Goal: Task Accomplishment & Management: Use online tool/utility

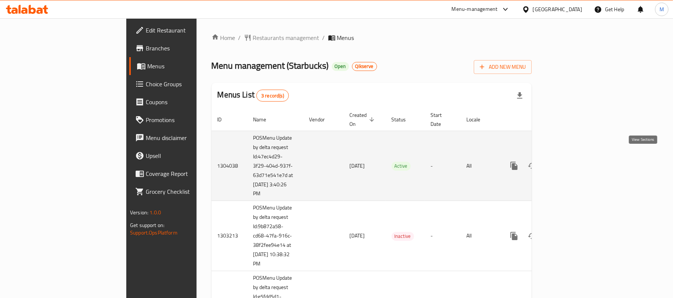
click at [572, 161] on icon "enhanced table" at bounding box center [567, 165] width 9 height 9
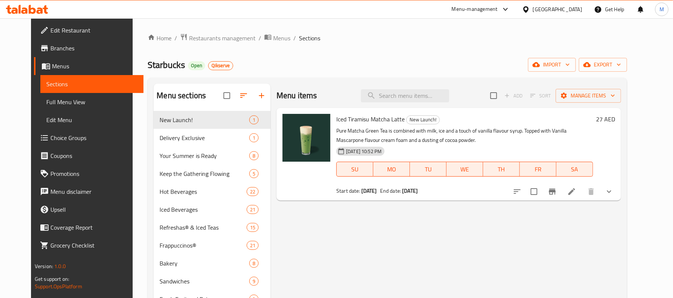
click at [410, 89] on div "Menu items Add Sort Manage items" at bounding box center [448, 96] width 344 height 24
click at [412, 95] on input "search" at bounding box center [405, 95] width 88 height 13
paste input "Frozen Strawberry Acai Starbucks Refresha® Drink"
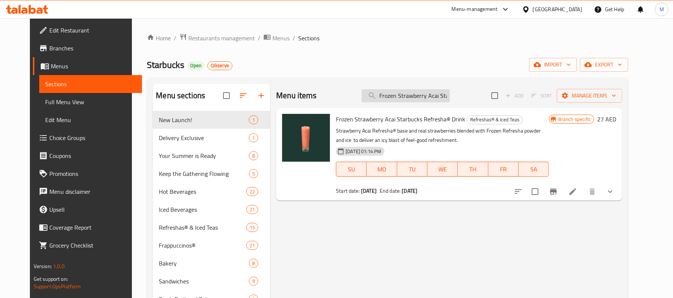
click at [409, 98] on input "Frozen Strawberry Acai Starbucks Refresha® Drink" at bounding box center [406, 95] width 88 height 13
paste input "Mango Dragonfruit"
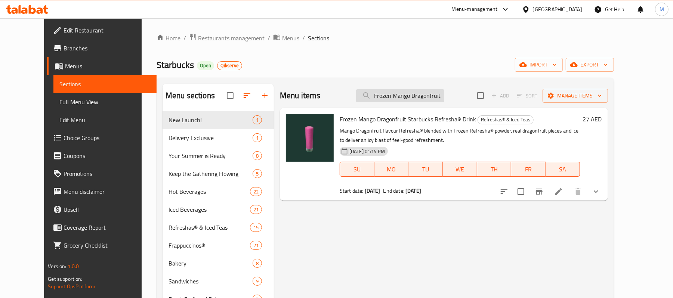
click at [433, 99] on input "Frozen Mango Dragonfruit Starbucks Refresha® Drink" at bounding box center [400, 95] width 88 height 13
paste input "[PERSON_NAME] Hibiscus"
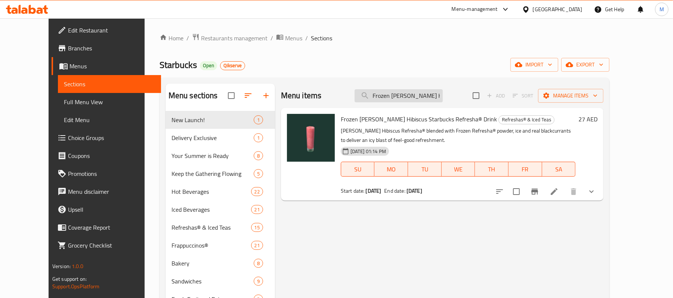
click at [422, 93] on input "Frozen [PERSON_NAME] Hibiscus Starbucks Refresha® Drink" at bounding box center [398, 95] width 88 height 13
paste input "Strawberry Acai"
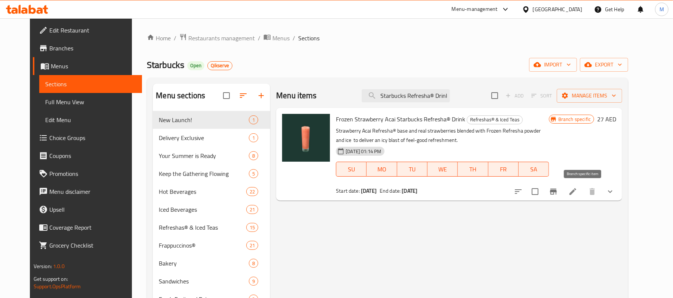
type input "Frozen Strawberry Acai Starbucks Refresha® Drink"
click at [558, 195] on icon "Branch-specific-item" at bounding box center [553, 191] width 9 height 9
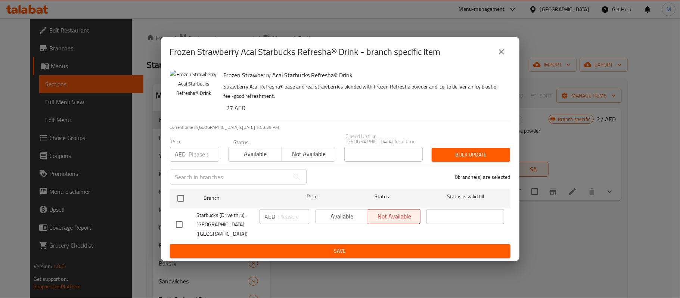
click at [501, 48] on icon "close" at bounding box center [501, 51] width 9 height 9
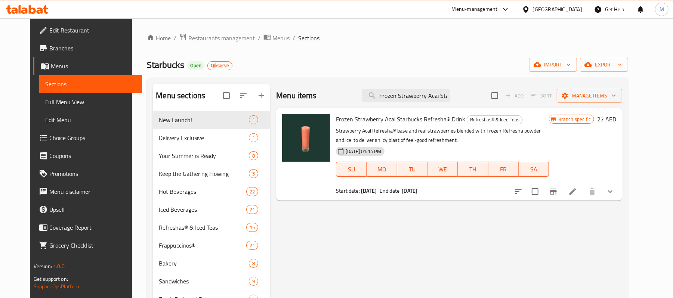
click at [41, 9] on icon at bounding box center [40, 10] width 6 height 6
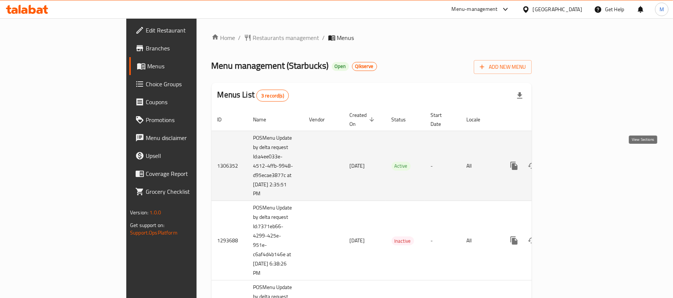
click at [571, 162] on icon "enhanced table" at bounding box center [567, 165] width 7 height 7
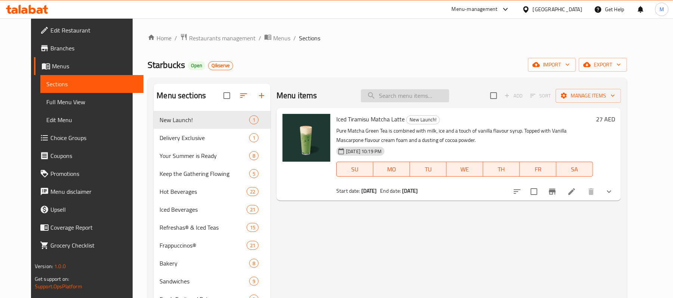
click at [408, 99] on input "search" at bounding box center [405, 95] width 88 height 13
paste input "Frozen Strawberry Acai Starbucks Refresha® Drink"
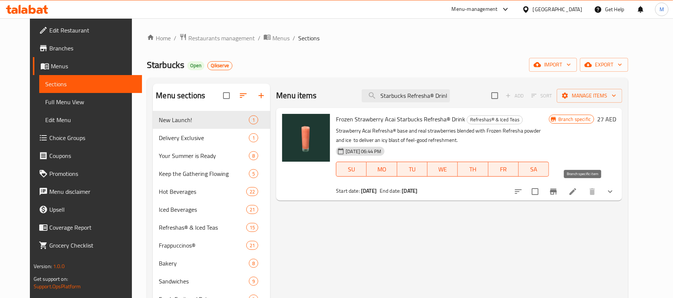
click at [558, 193] on icon "Branch-specific-item" at bounding box center [553, 191] width 9 height 9
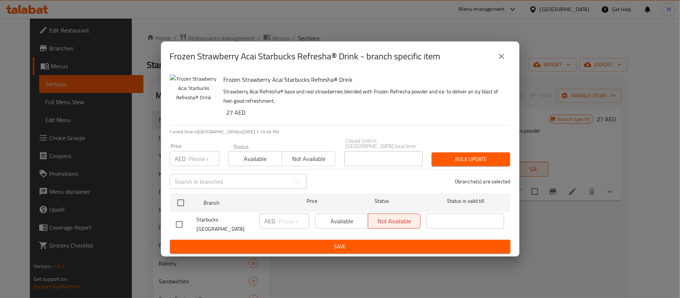
click at [501, 56] on icon "close" at bounding box center [501, 56] width 9 height 9
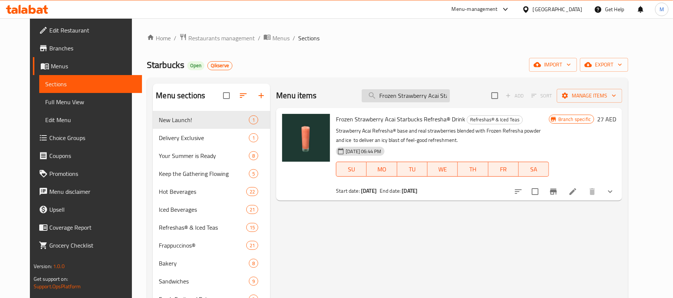
click at [410, 97] on input "Frozen Strawberry Acai Starbucks Refresha® Drink" at bounding box center [406, 95] width 88 height 13
paste input "Mango Dragonfruit"
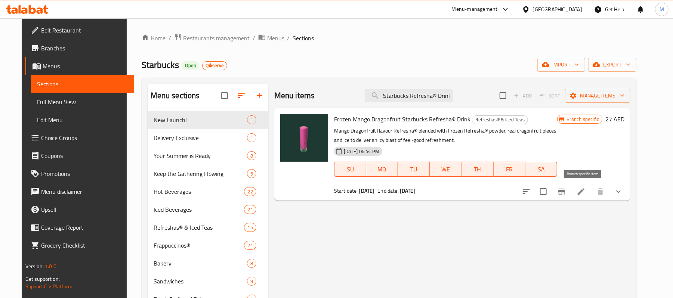
click at [566, 195] on icon "Branch-specific-item" at bounding box center [561, 191] width 9 height 9
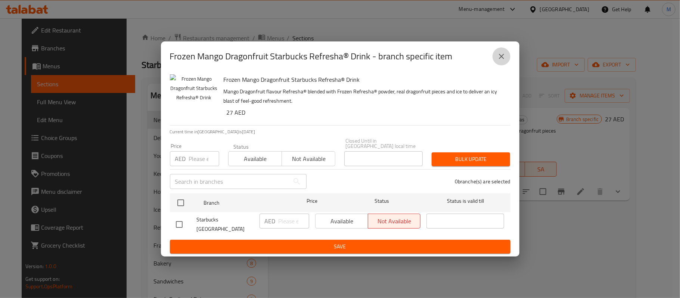
click at [501, 58] on icon "close" at bounding box center [501, 56] width 9 height 9
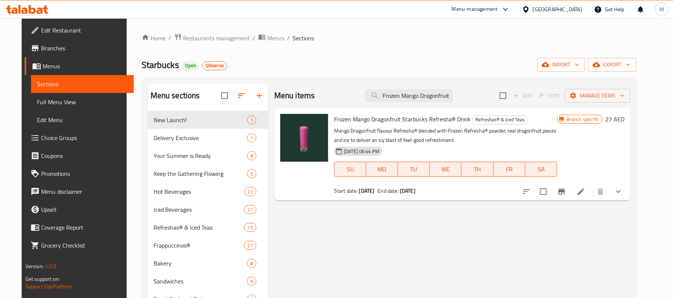
click at [425, 88] on div "Menu items Frozen Mango Dragonfruit Starbucks Refresha® Drink Add Sort Manage i…" at bounding box center [452, 96] width 356 height 24
click at [422, 94] on input "Frozen Mango Dragonfruit Starbucks Refresha® Drink" at bounding box center [409, 95] width 88 height 13
paste input "[PERSON_NAME] Hibiscus"
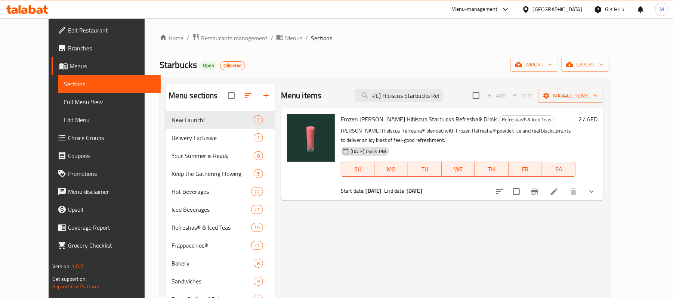
type input "Frozen [PERSON_NAME] Hibiscus Starbucks Refresha® Drink"
click at [539, 194] on icon "Branch-specific-item" at bounding box center [534, 191] width 9 height 9
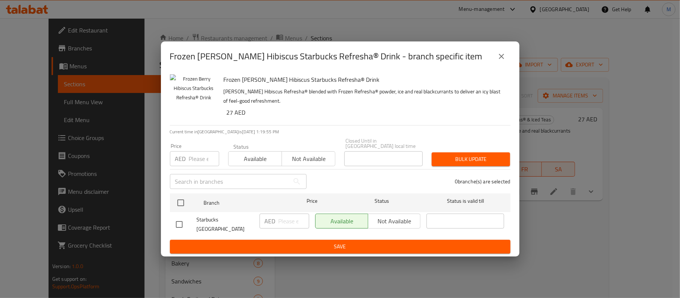
click at [496, 56] on button "close" at bounding box center [502, 56] width 18 height 18
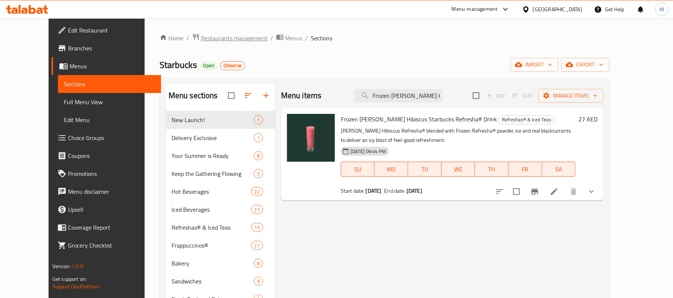
click at [201, 39] on span "Restaurants management" at bounding box center [234, 38] width 66 height 9
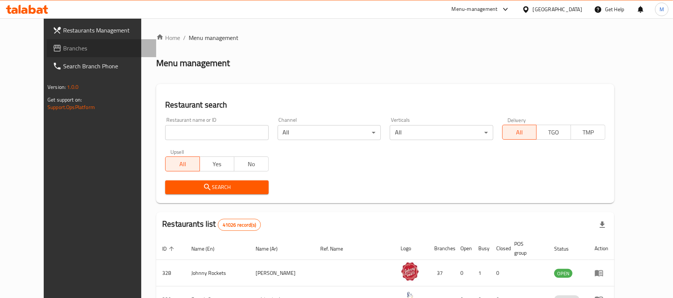
click at [47, 43] on link "Branches" at bounding box center [101, 48] width 109 height 18
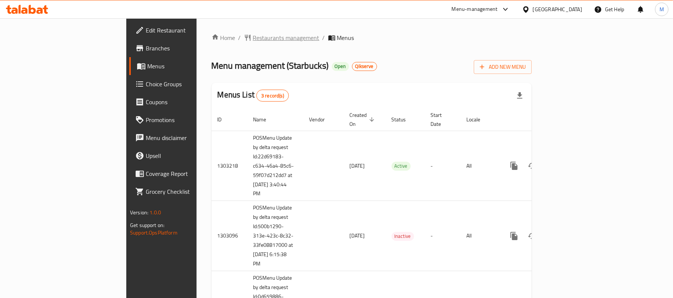
click at [253, 36] on span "Restaurants management" at bounding box center [286, 37] width 66 height 9
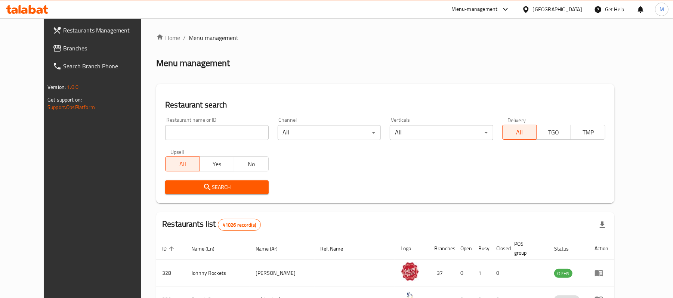
click at [63, 52] on span "Branches" at bounding box center [106, 48] width 87 height 9
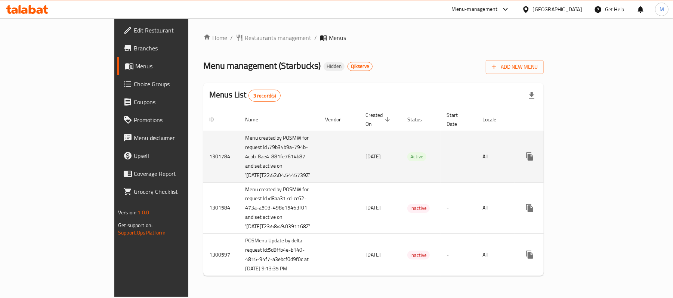
click at [588, 160] on icon "enhanced table" at bounding box center [583, 156] width 9 height 9
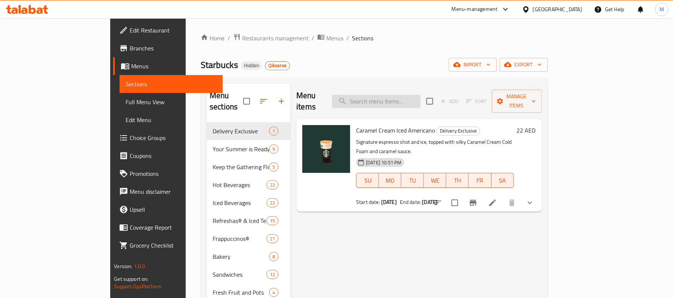
click at [419, 97] on input "search" at bounding box center [376, 101] width 88 height 13
paste input "Frozen Strawberry Acai Starbucks Refresha® Drink"
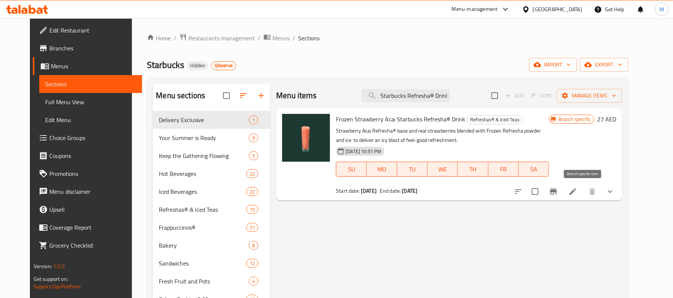
click at [562, 196] on button "Branch-specific-item" at bounding box center [553, 192] width 18 height 18
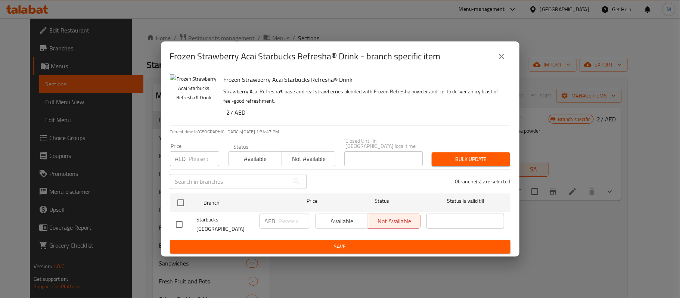
click at [500, 54] on icon "close" at bounding box center [501, 56] width 9 height 9
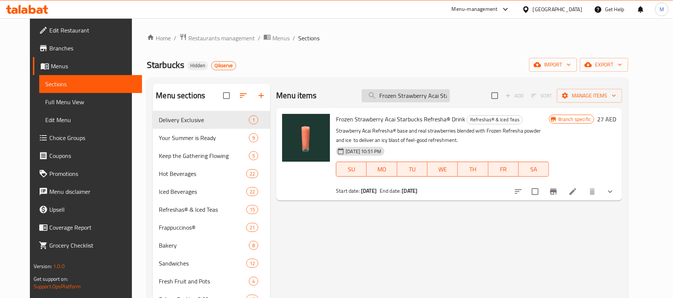
click at [430, 97] on input "Frozen Strawberry Acai Starbucks Refresha® Drink" at bounding box center [406, 95] width 88 height 13
paste input "Mango Dragonfruit"
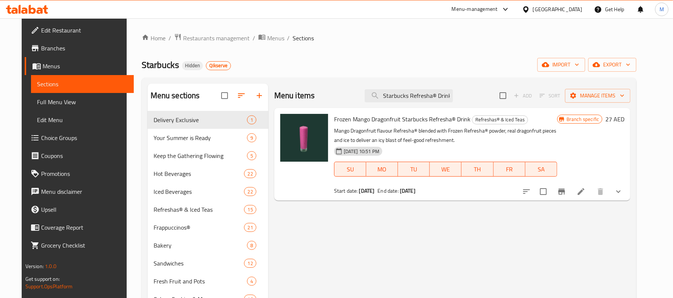
click at [570, 196] on button "Branch-specific-item" at bounding box center [561, 192] width 18 height 18
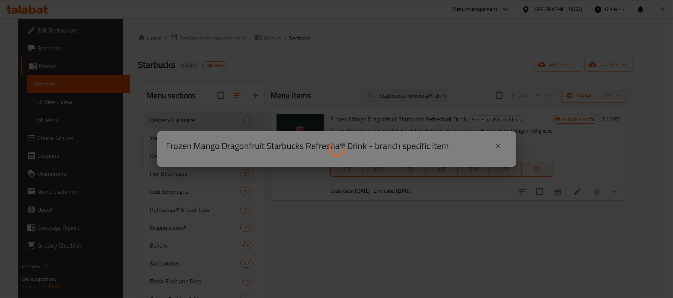
scroll to position [0, 0]
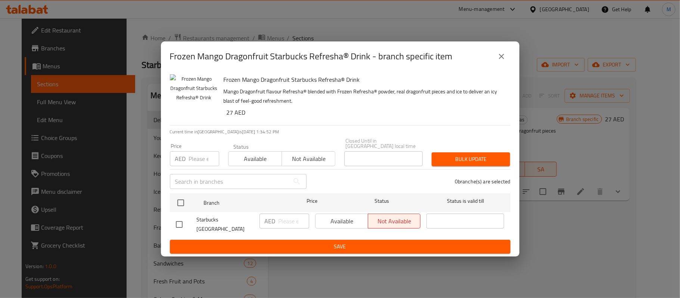
drag, startPoint x: 501, startPoint y: 57, endPoint x: 495, endPoint y: 69, distance: 13.4
click at [501, 57] on icon "close" at bounding box center [501, 56] width 5 height 5
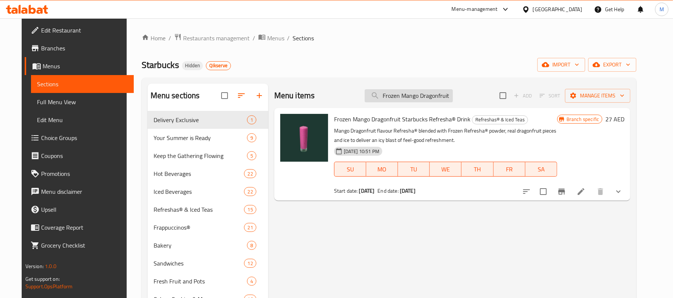
click at [447, 99] on input "Frozen Mango Dragonfruit Starbucks Refresha® Drink" at bounding box center [409, 95] width 88 height 13
paste input "[PERSON_NAME] Hibiscus"
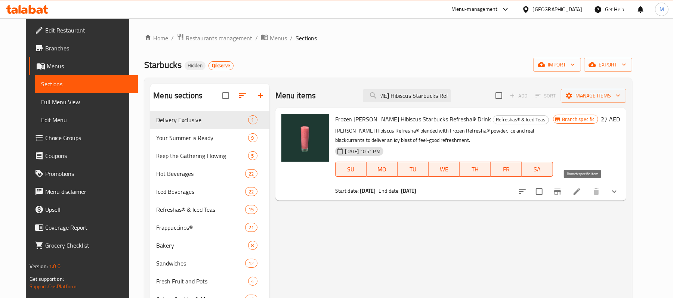
type input "Frozen [PERSON_NAME] Hibiscus Starbucks Refresha® Drink"
click at [566, 192] on button "Branch-specific-item" at bounding box center [557, 192] width 18 height 18
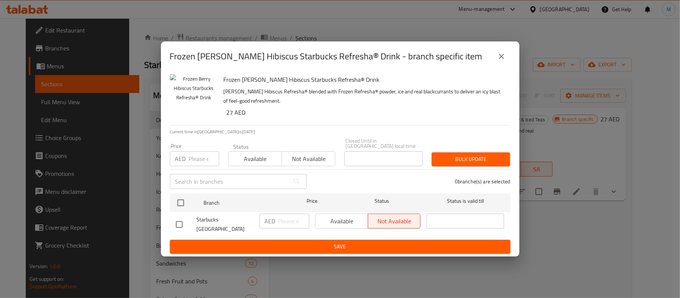
click at [502, 52] on icon "close" at bounding box center [501, 56] width 9 height 9
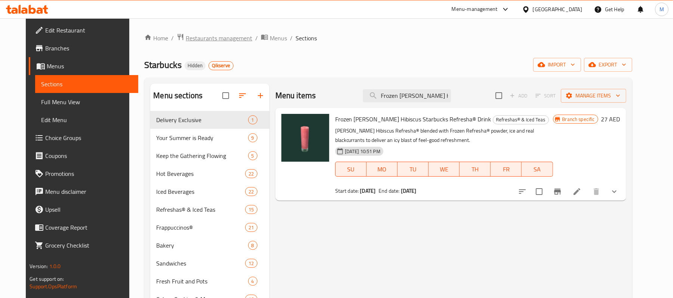
click at [189, 40] on span "Restaurants management" at bounding box center [219, 38] width 66 height 9
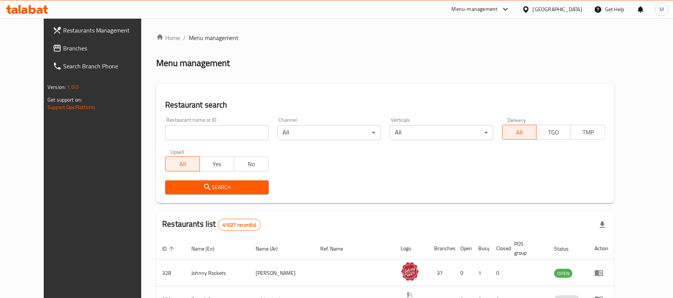
click at [63, 44] on span "Branches" at bounding box center [106, 48] width 87 height 9
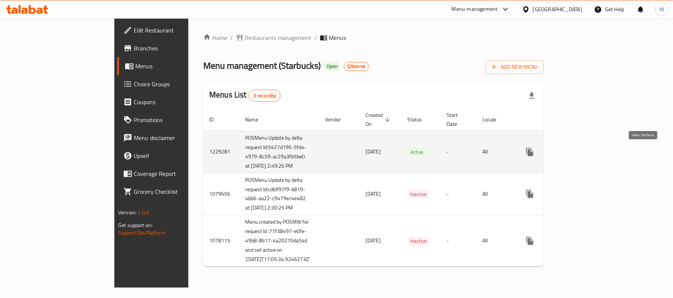
click at [588, 155] on icon "enhanced table" at bounding box center [583, 152] width 9 height 9
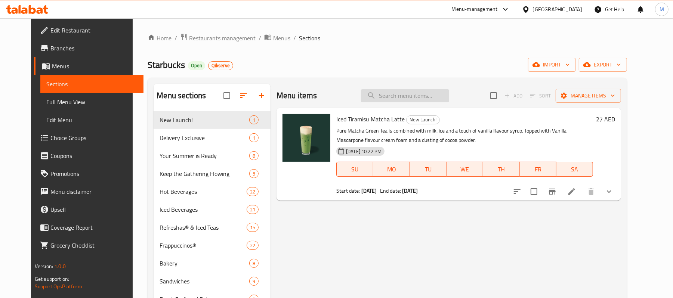
click at [426, 96] on input "search" at bounding box center [405, 95] width 88 height 13
paste input "Frozen Strawberry Acai Starbucks Refresha® Drink"
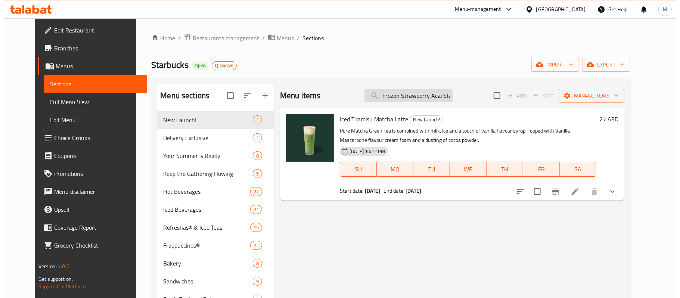
scroll to position [0, 60]
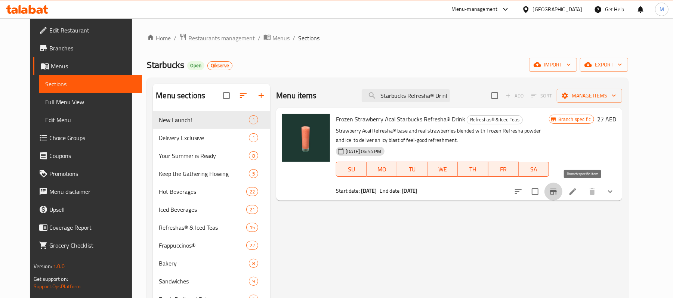
click at [558, 191] on icon "Branch-specific-item" at bounding box center [553, 191] width 9 height 9
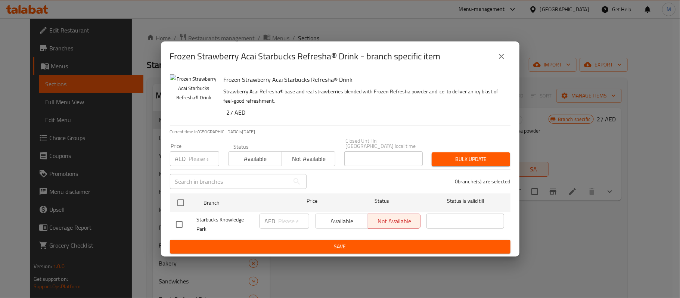
click at [503, 60] on icon "close" at bounding box center [501, 56] width 9 height 9
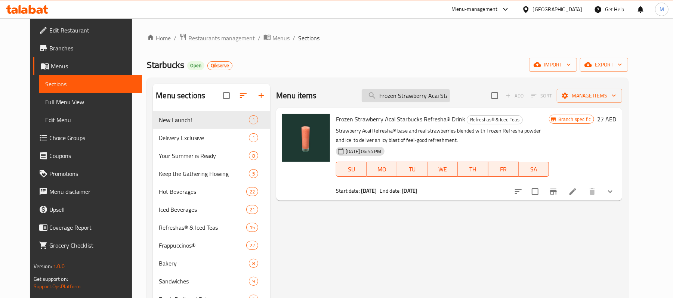
click at [442, 95] on input "Frozen Strawberry Acai Starbucks Refresha® Drink" at bounding box center [406, 95] width 88 height 13
paste input "Frozen Mango Dragonfruit Starbucks Refresha® Drink"
paste input "Mango Dragonfruit"
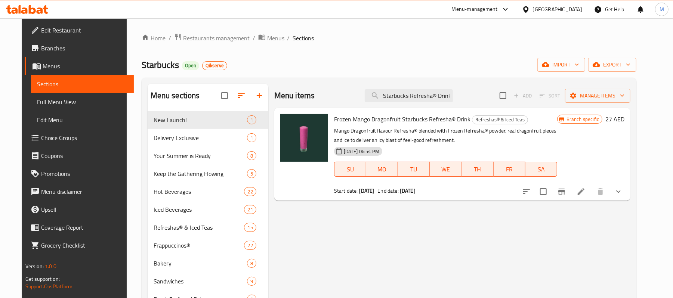
click at [566, 190] on icon "Branch-specific-item" at bounding box center [561, 191] width 9 height 9
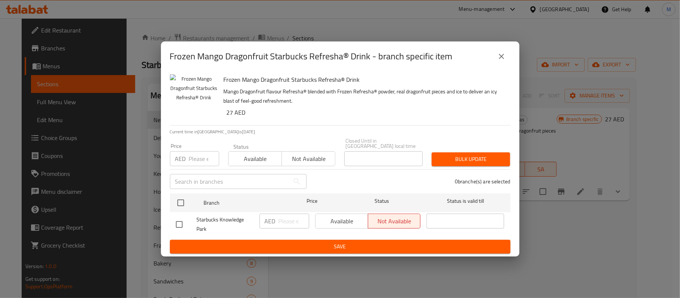
click at [504, 54] on icon "close" at bounding box center [501, 56] width 9 height 9
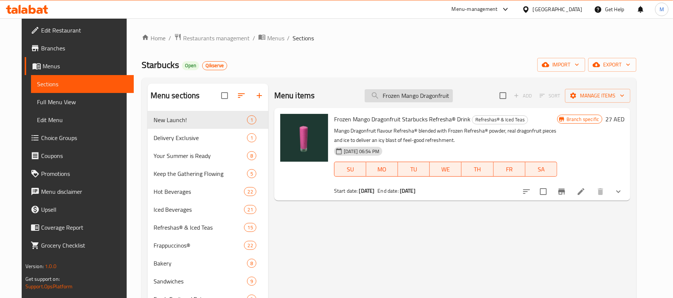
click at [445, 94] on input "Frozen Mango Dragonfruit Starbucks Refresha® Drink" at bounding box center [409, 95] width 88 height 13
paste input "[PERSON_NAME] Hibiscus"
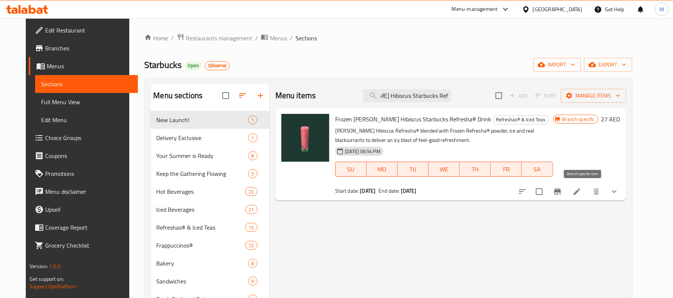
type input "Frozen [PERSON_NAME] Hibiscus Starbucks Refresha® Drink"
click at [562, 190] on icon "Branch-specific-item" at bounding box center [557, 191] width 9 height 9
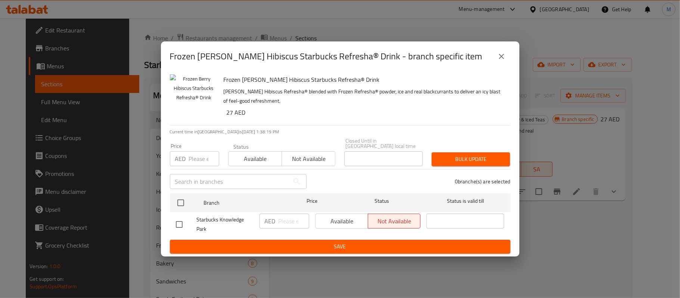
click at [504, 54] on icon "close" at bounding box center [501, 56] width 9 height 9
